Goal: Transaction & Acquisition: Purchase product/service

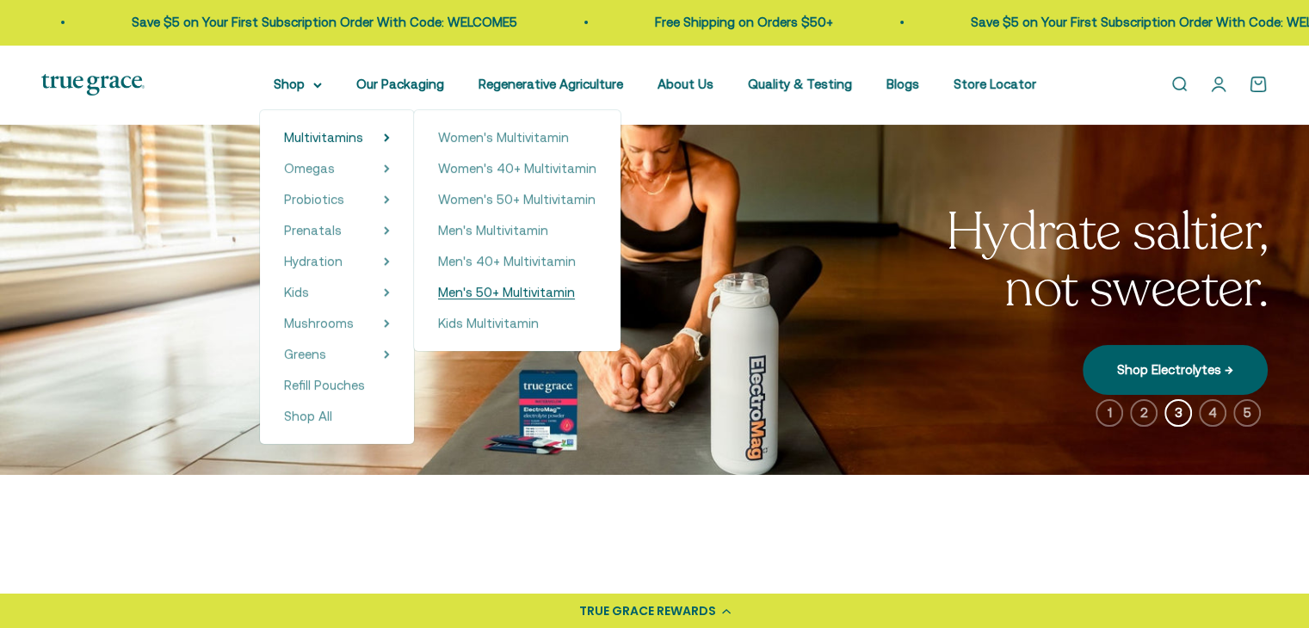
click at [505, 292] on span "Men's 50+ Multivitamin" at bounding box center [506, 292] width 137 height 15
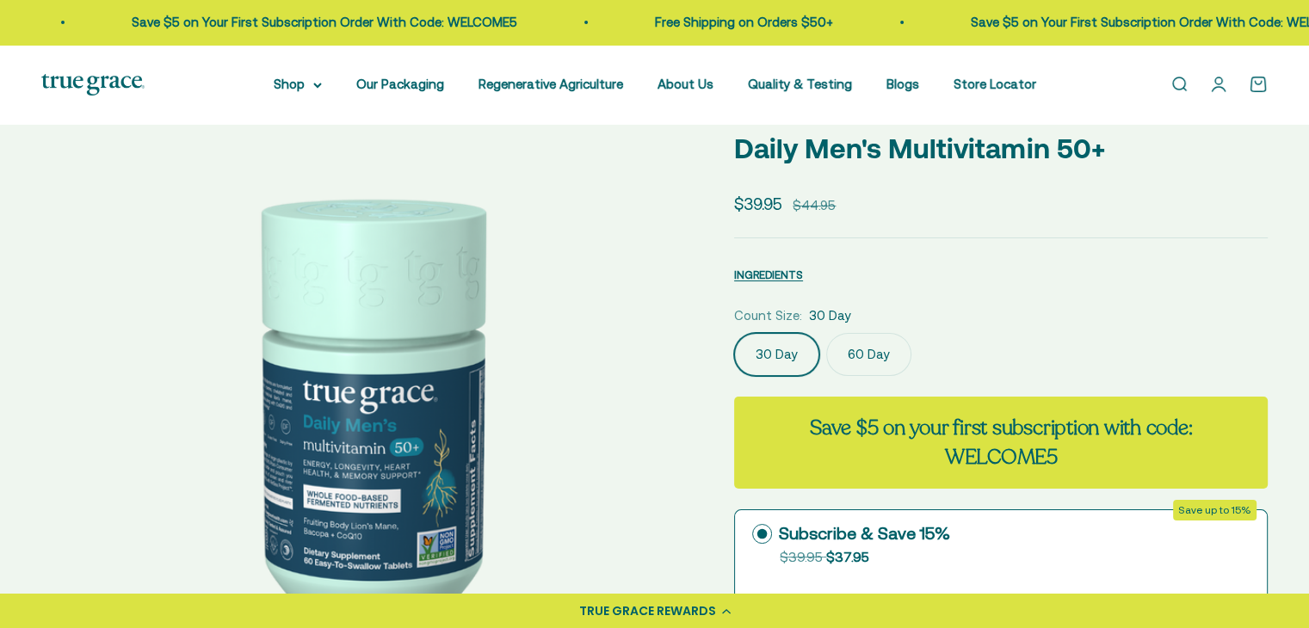
click at [631, 403] on img at bounding box center [366, 405] width 651 height 651
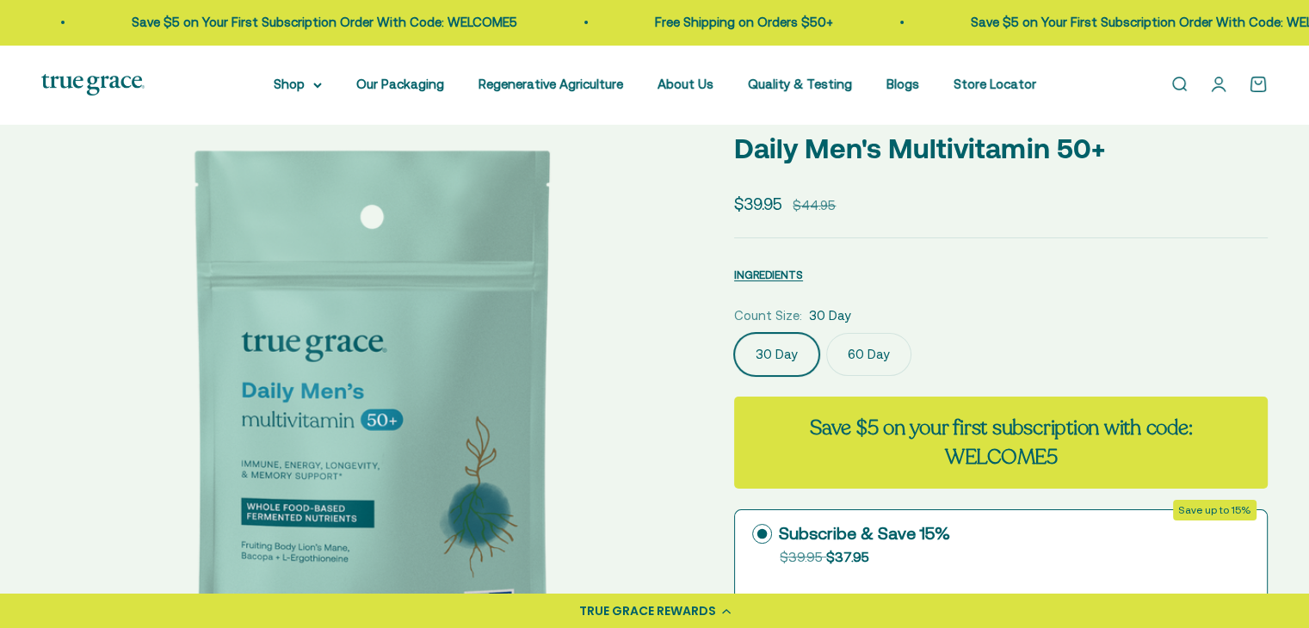
scroll to position [0, 672]
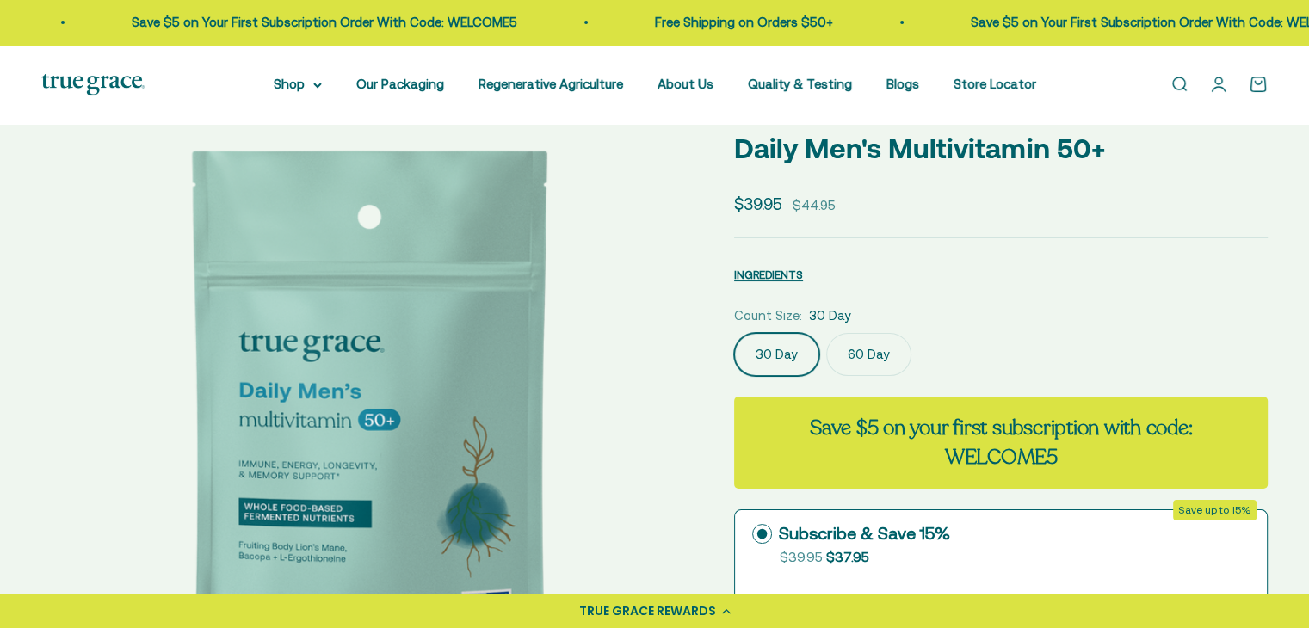
click at [631, 402] on img at bounding box center [366, 405] width 651 height 651
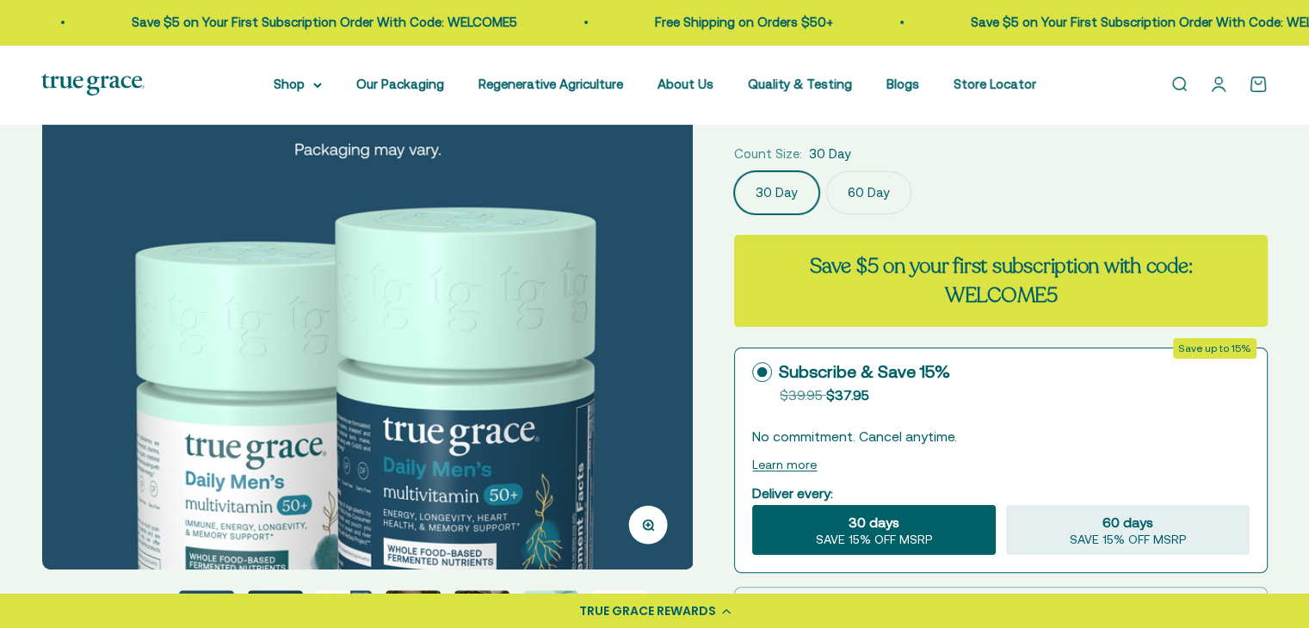
scroll to position [258, 0]
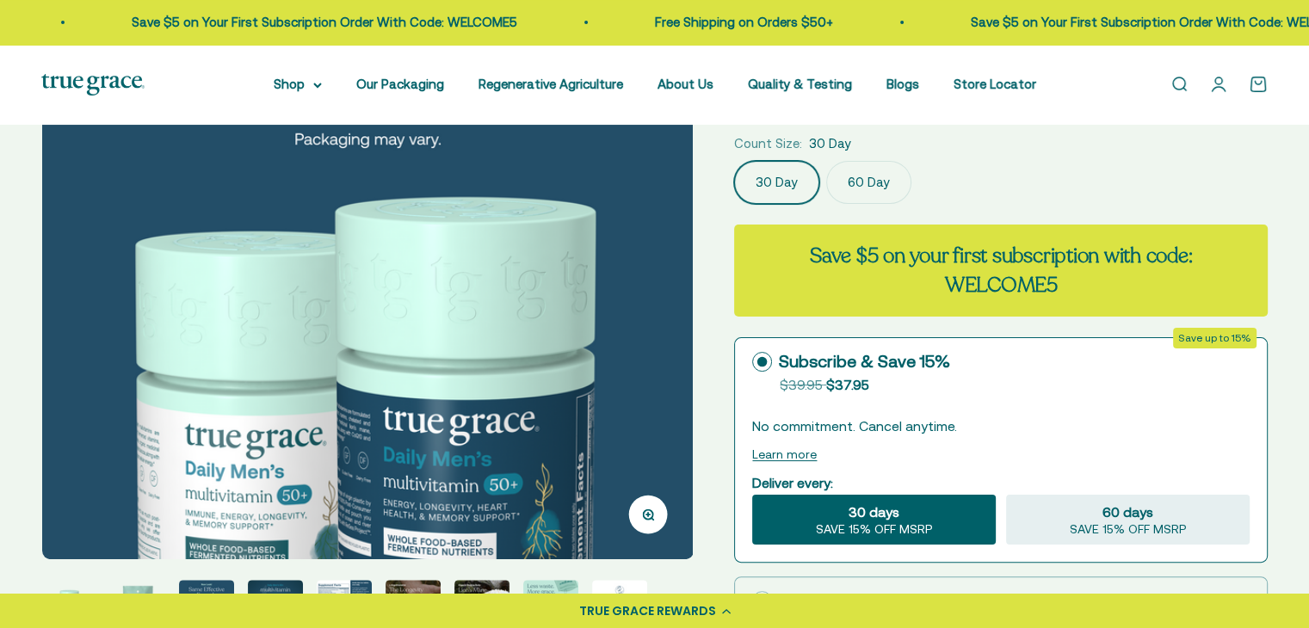
click at [655, 342] on img at bounding box center [367, 233] width 651 height 651
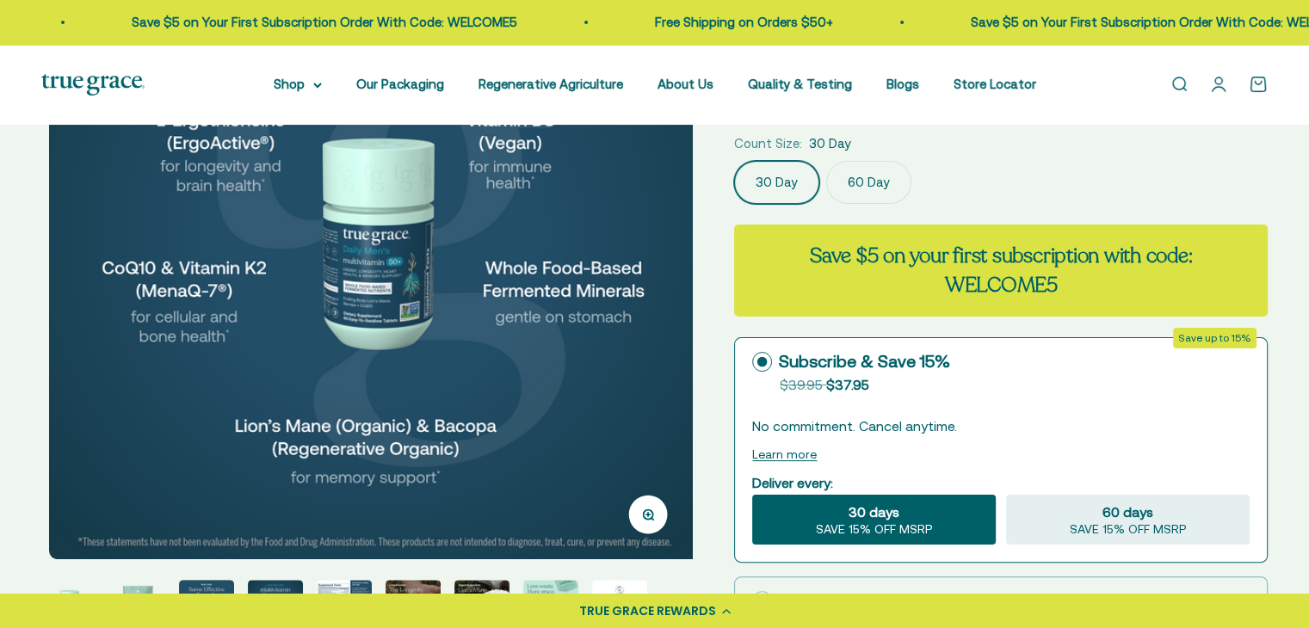
scroll to position [0, 2017]
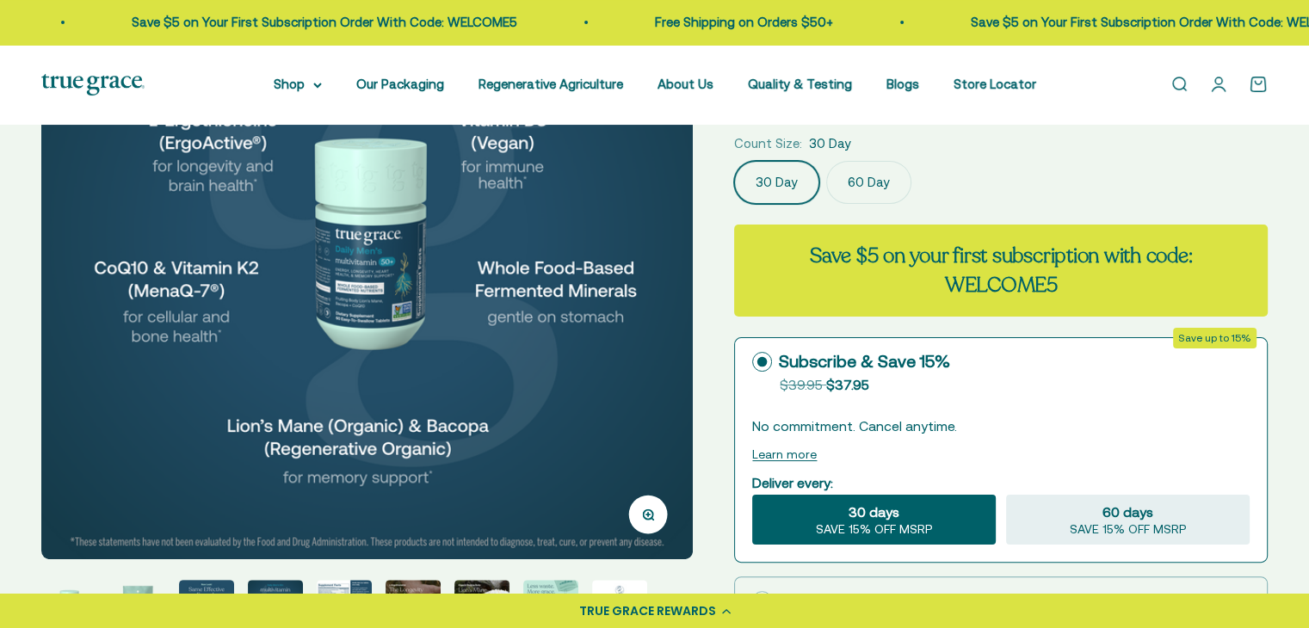
click at [654, 342] on img at bounding box center [366, 233] width 651 height 651
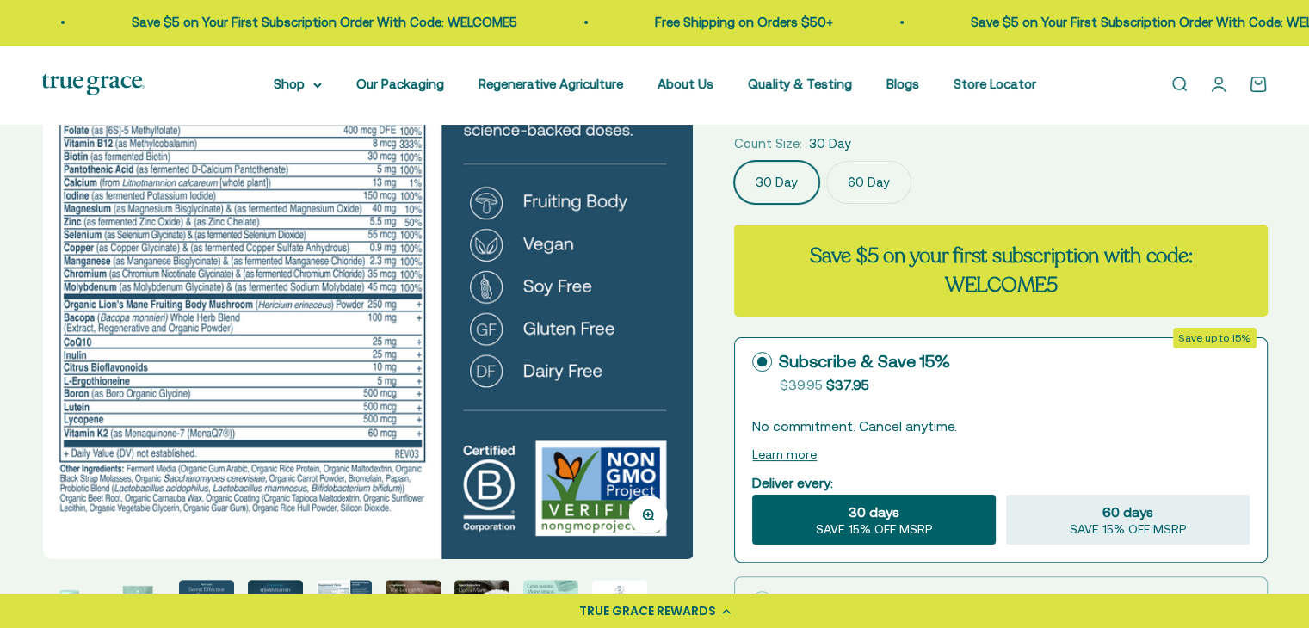
scroll to position [0, 2688]
click at [654, 342] on img at bounding box center [367, 233] width 651 height 651
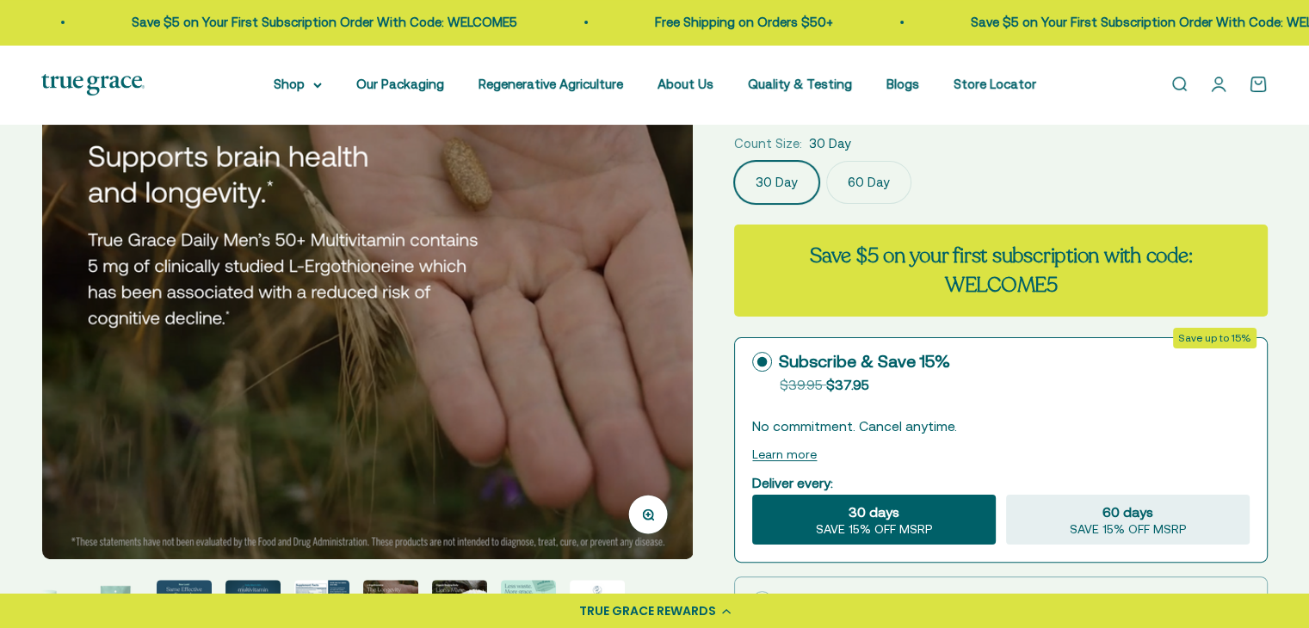
click at [654, 342] on img at bounding box center [367, 233] width 651 height 651
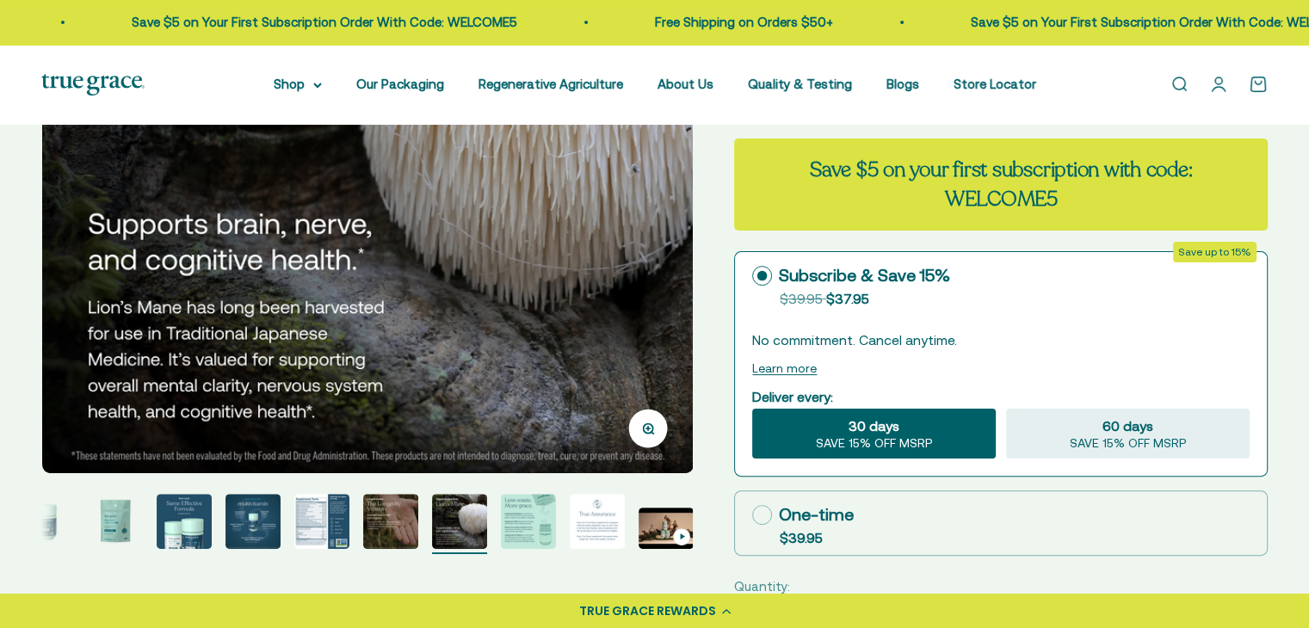
scroll to position [258, 0]
